Goal: Task Accomplishment & Management: Manage account settings

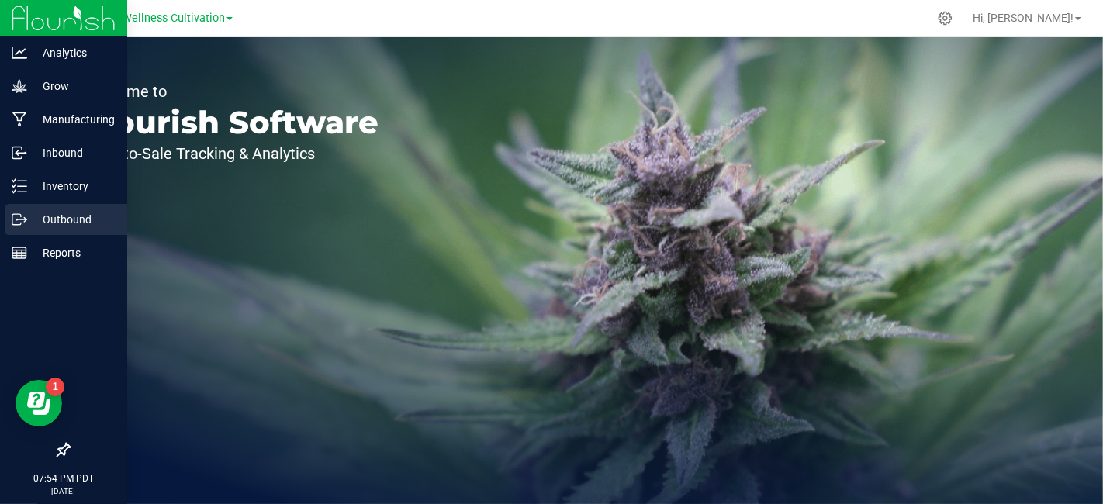
click at [71, 225] on p "Outbound" at bounding box center [73, 219] width 93 height 19
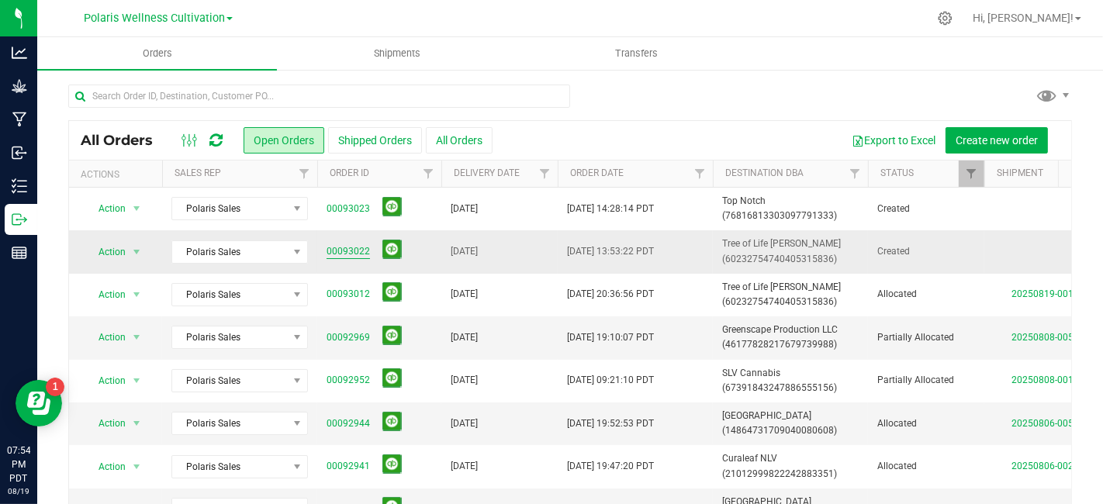
click at [351, 252] on link "00093022" at bounding box center [348, 251] width 43 height 15
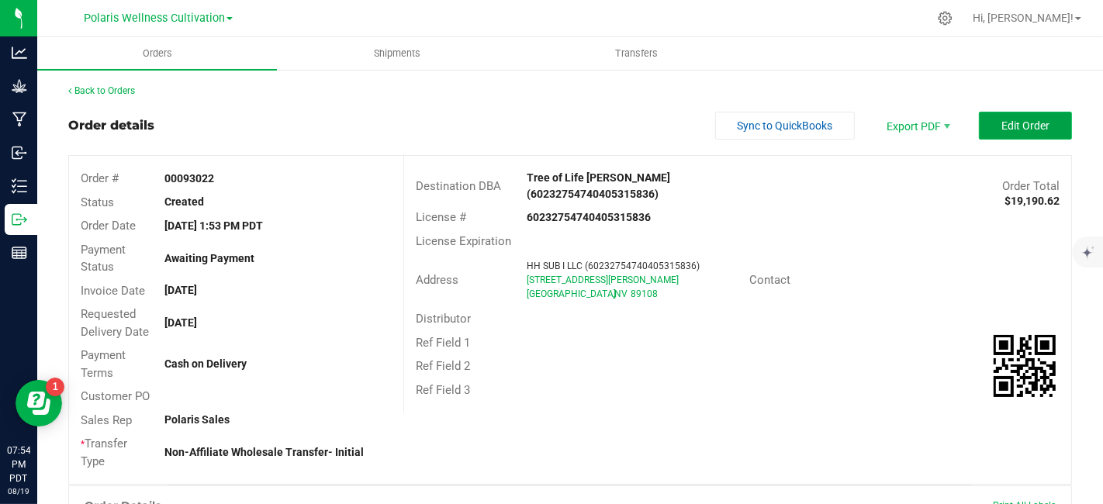
click at [1002, 122] on span "Edit Order" at bounding box center [1026, 125] width 48 height 12
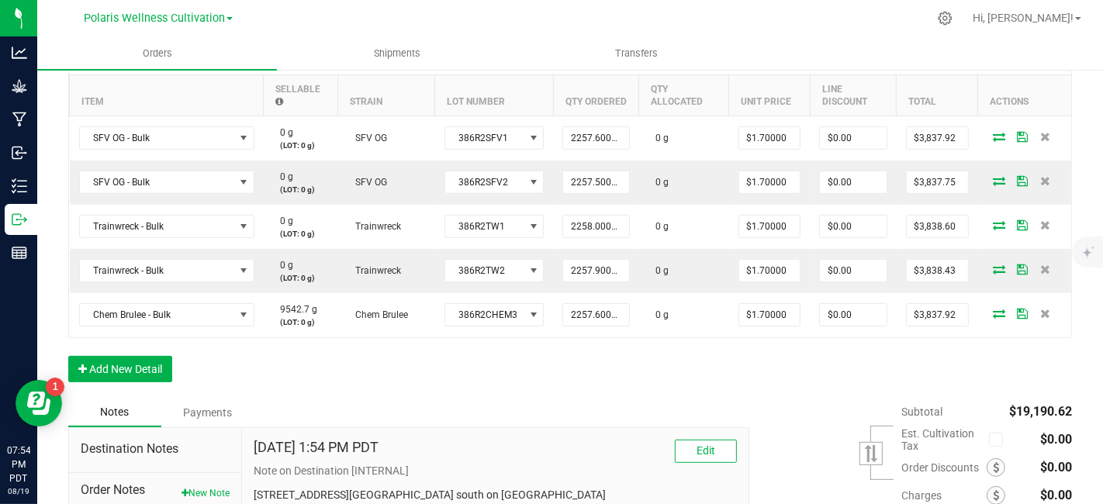
scroll to position [526, 0]
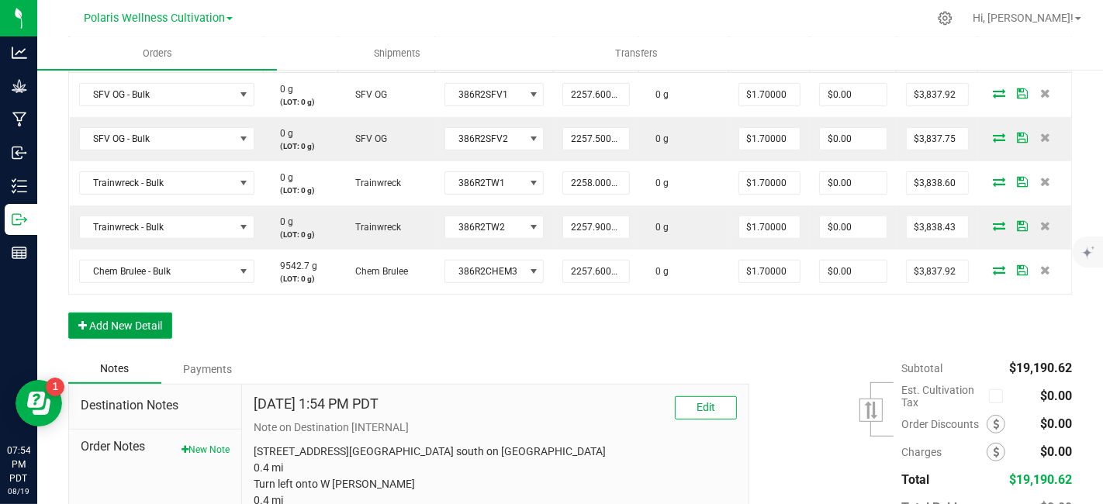
click at [130, 329] on button "Add New Detail" at bounding box center [120, 326] width 104 height 26
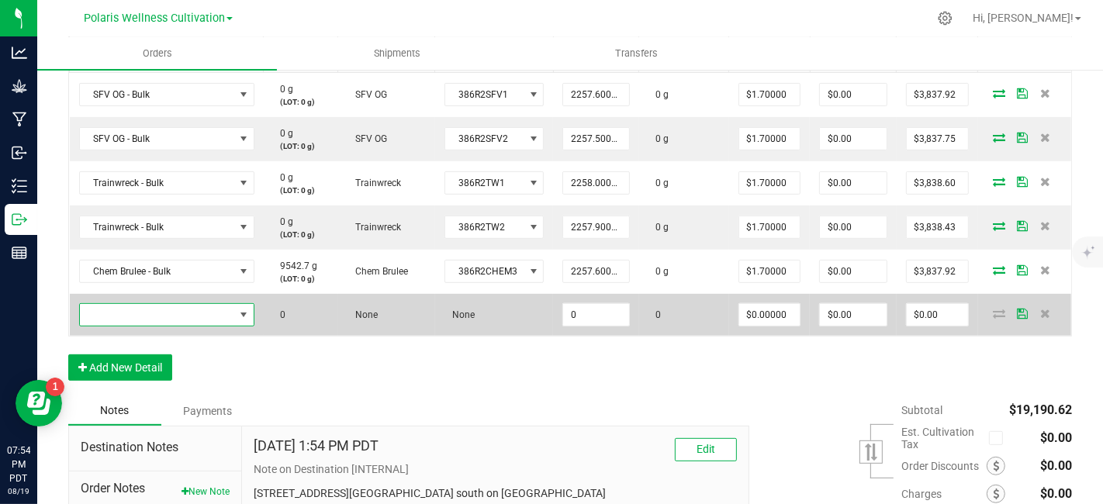
click at [188, 319] on span "NO DATA FOUND" at bounding box center [157, 315] width 154 height 22
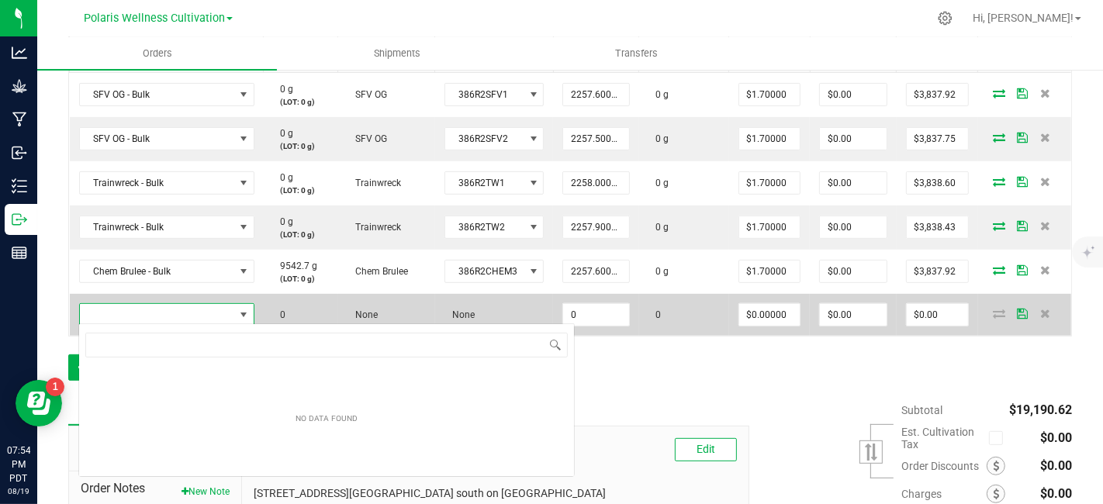
scroll to position [22, 175]
type input "C"
type input "A"
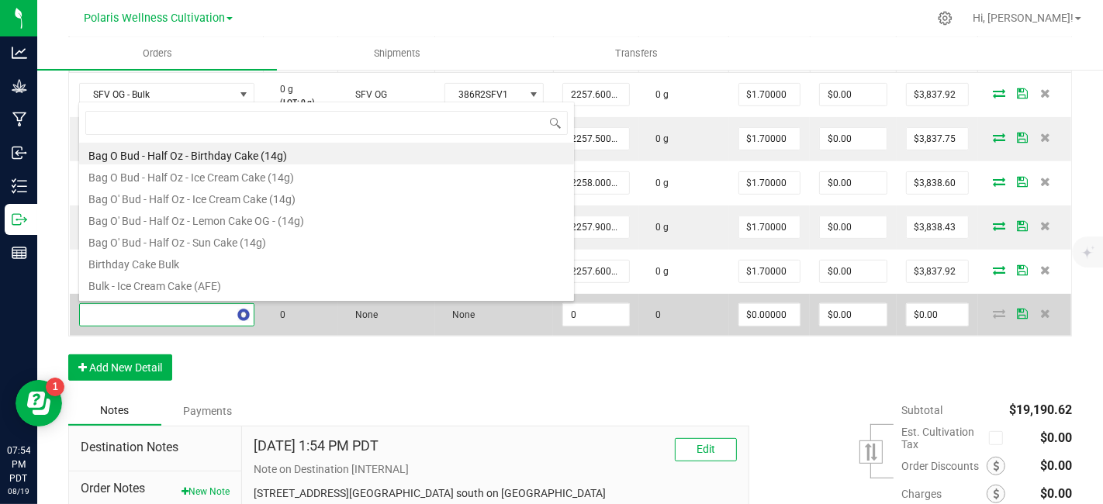
scroll to position [0, 0]
type input "CAKE - BULK"
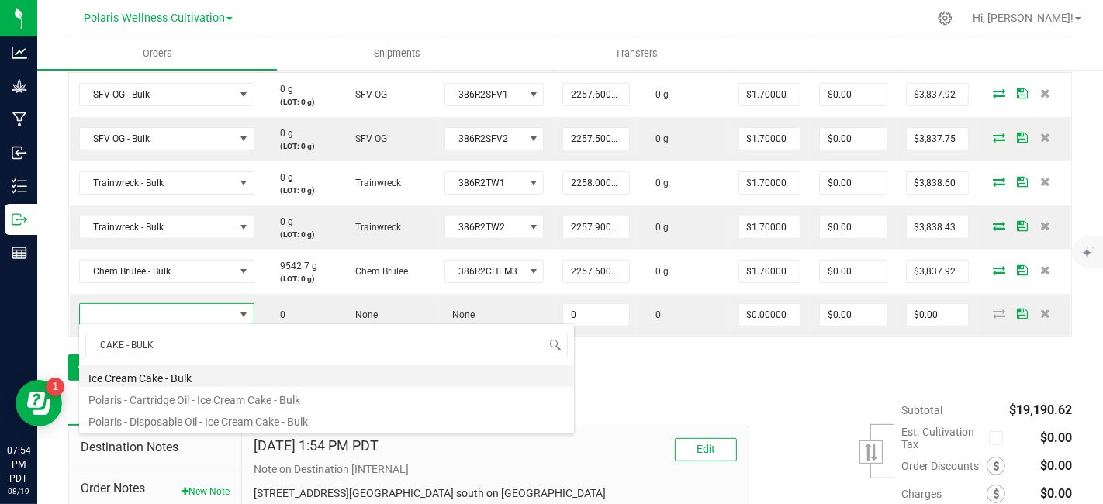
click at [167, 374] on li "Ice Cream Cake - Bulk" at bounding box center [326, 376] width 495 height 22
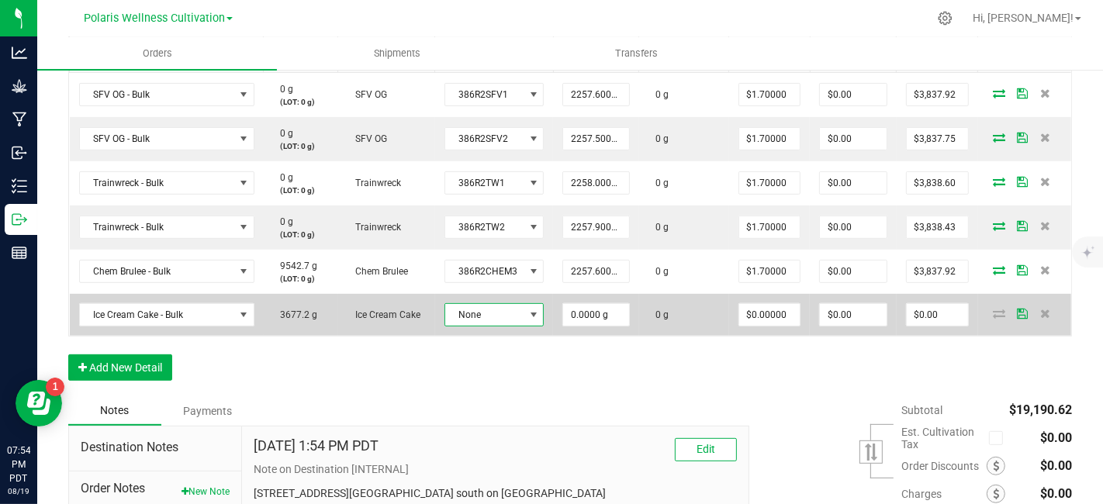
click at [531, 311] on span at bounding box center [534, 315] width 12 height 12
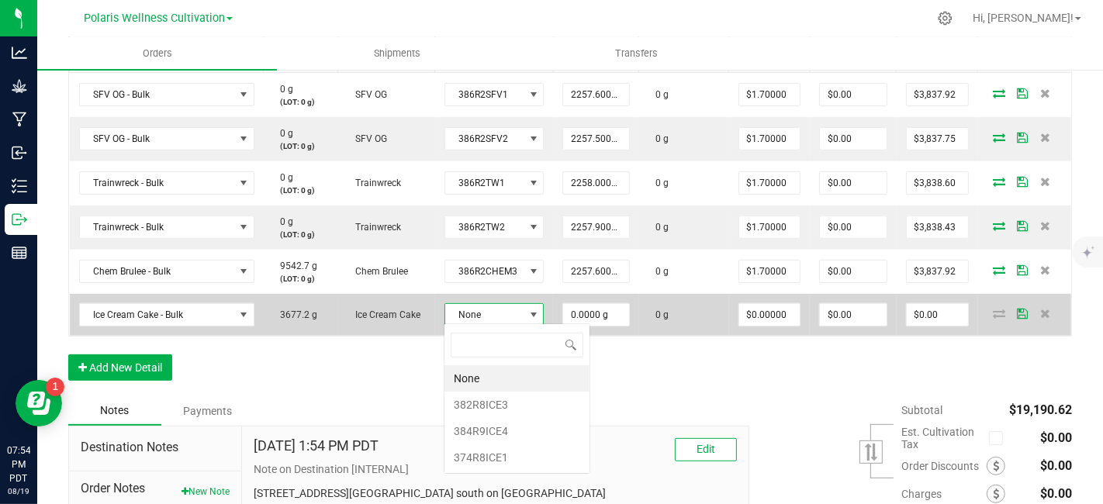
scroll to position [22, 98]
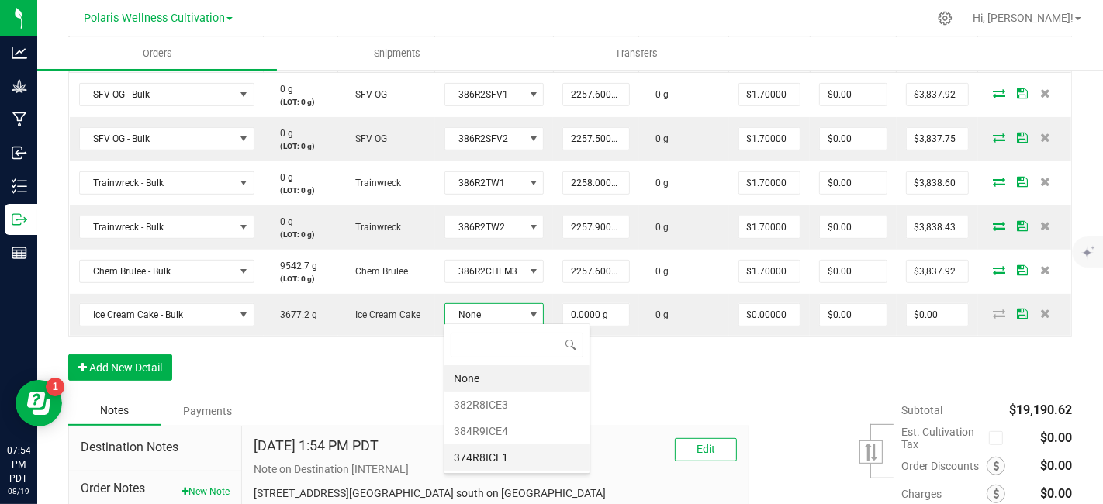
click at [517, 452] on li "374R8ICE1" at bounding box center [517, 458] width 145 height 26
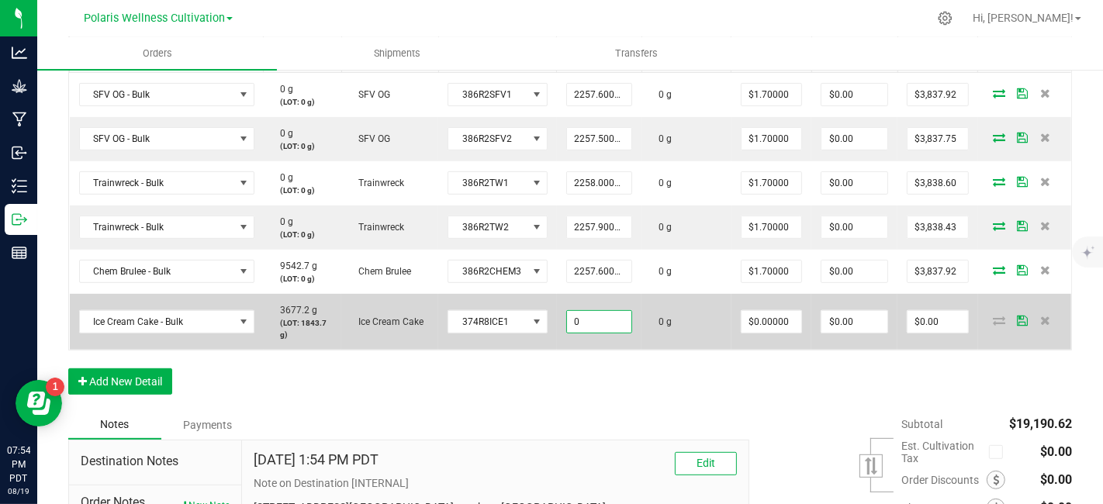
click at [606, 322] on input "0" at bounding box center [599, 322] width 64 height 22
type input "1843.7000 g"
type input "0"
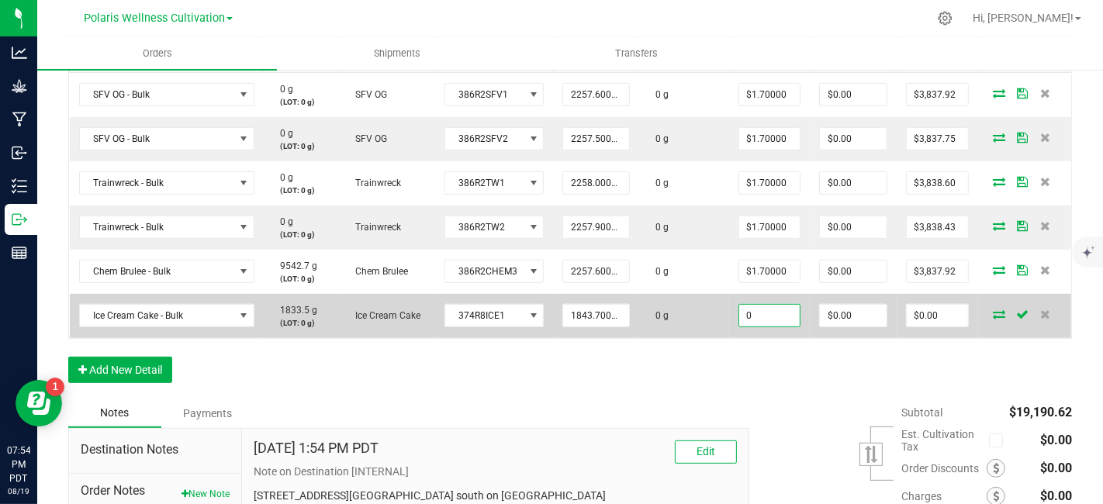
click at [777, 309] on input "0" at bounding box center [769, 316] width 61 height 22
type input "$1.70000"
type input "0"
type input "$3,134.29"
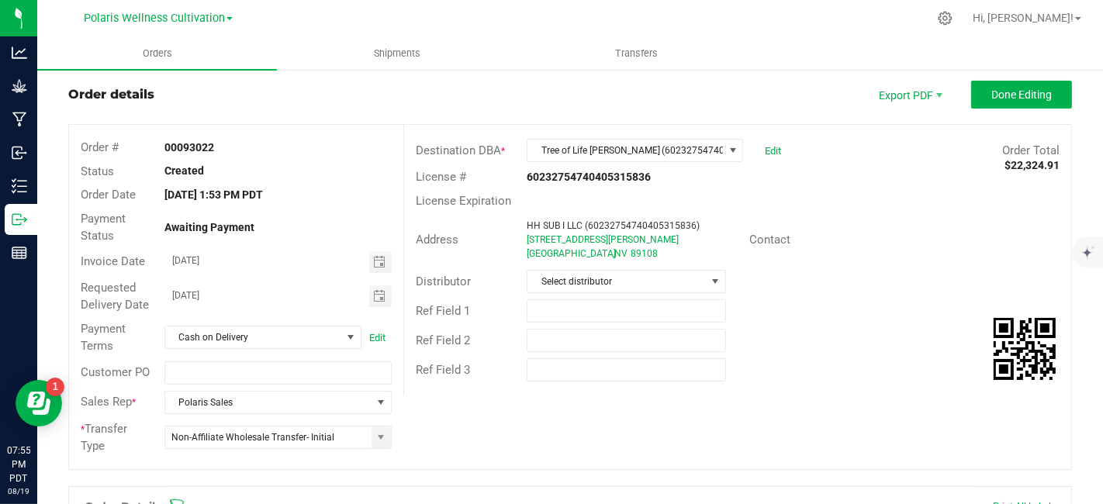
scroll to position [0, 0]
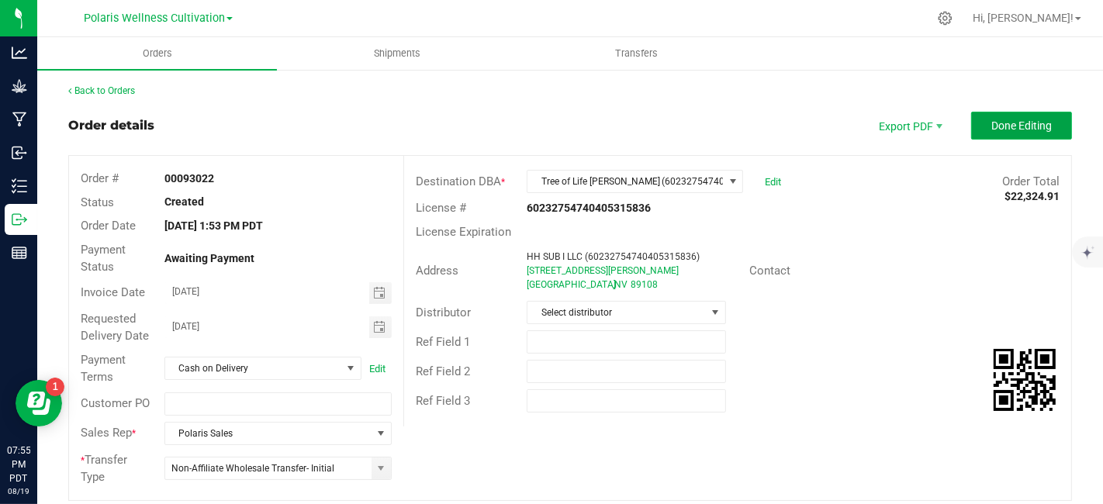
click at [993, 120] on span "Done Editing" at bounding box center [1021, 125] width 61 height 12
